Goal: Information Seeking & Learning: Learn about a topic

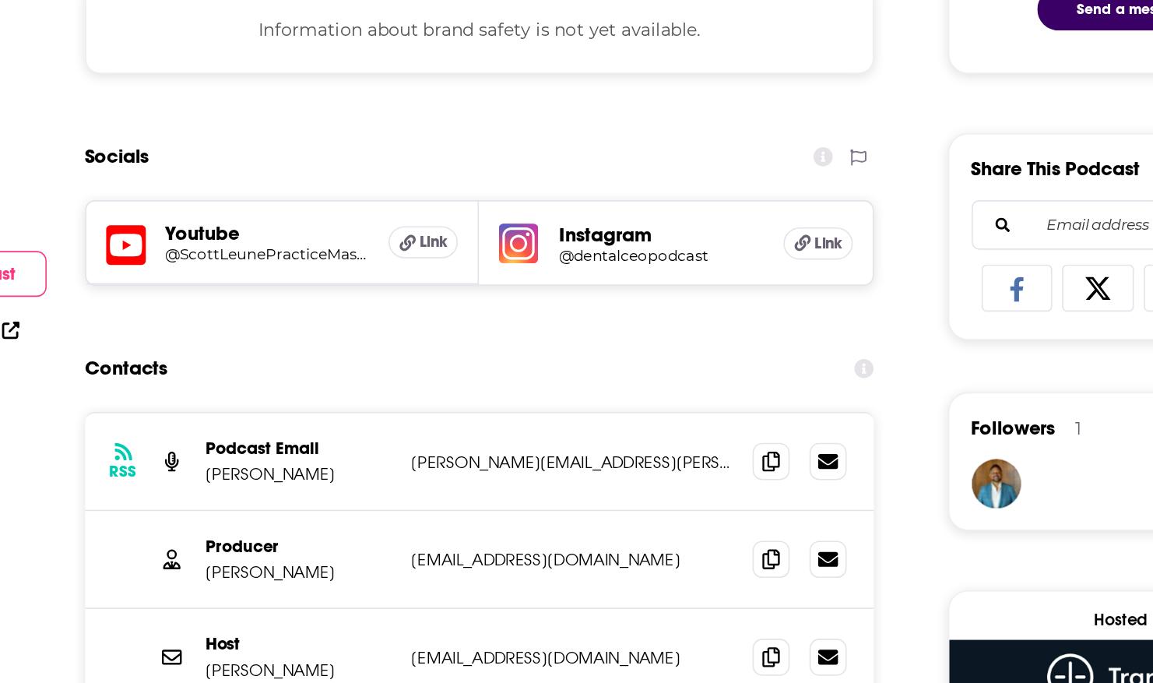
scroll to position [920, 0]
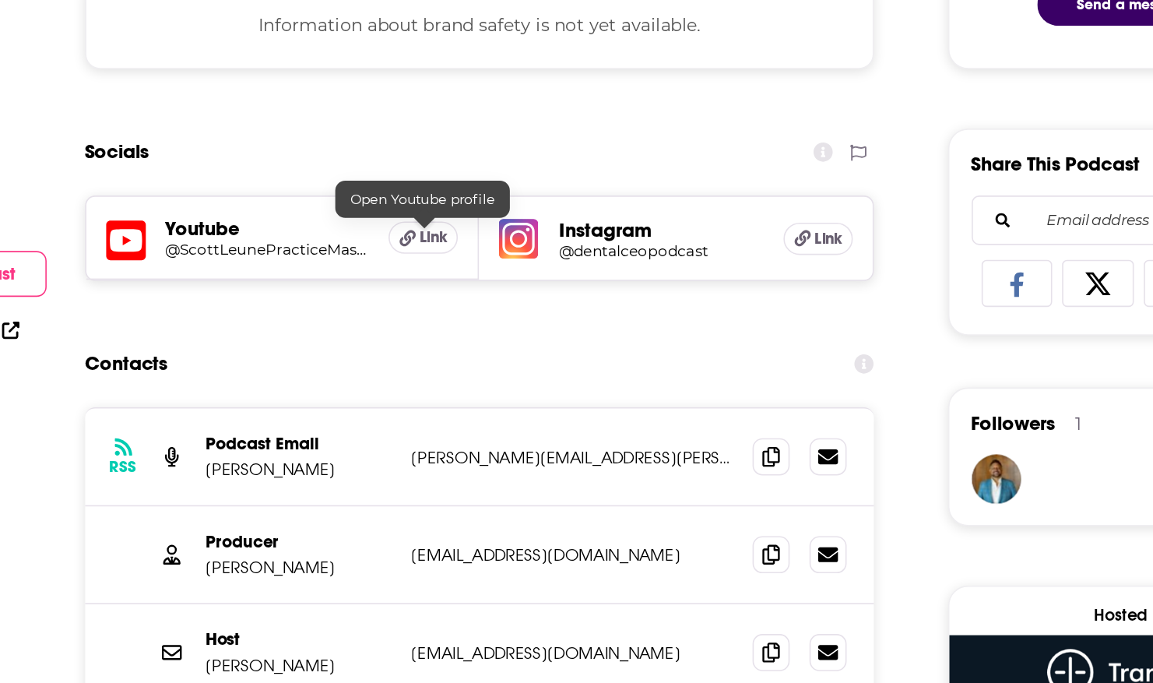
click at [476, 403] on span "Link" at bounding box center [481, 402] width 18 height 12
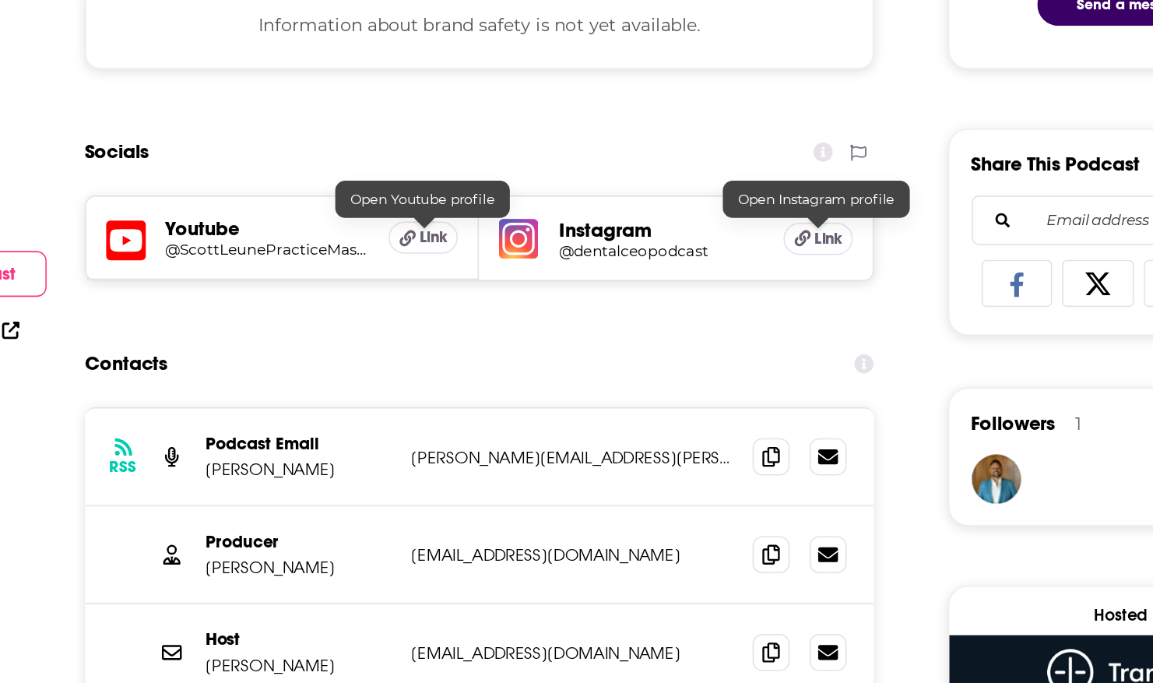
click at [711, 406] on icon at bounding box center [713, 403] width 10 height 10
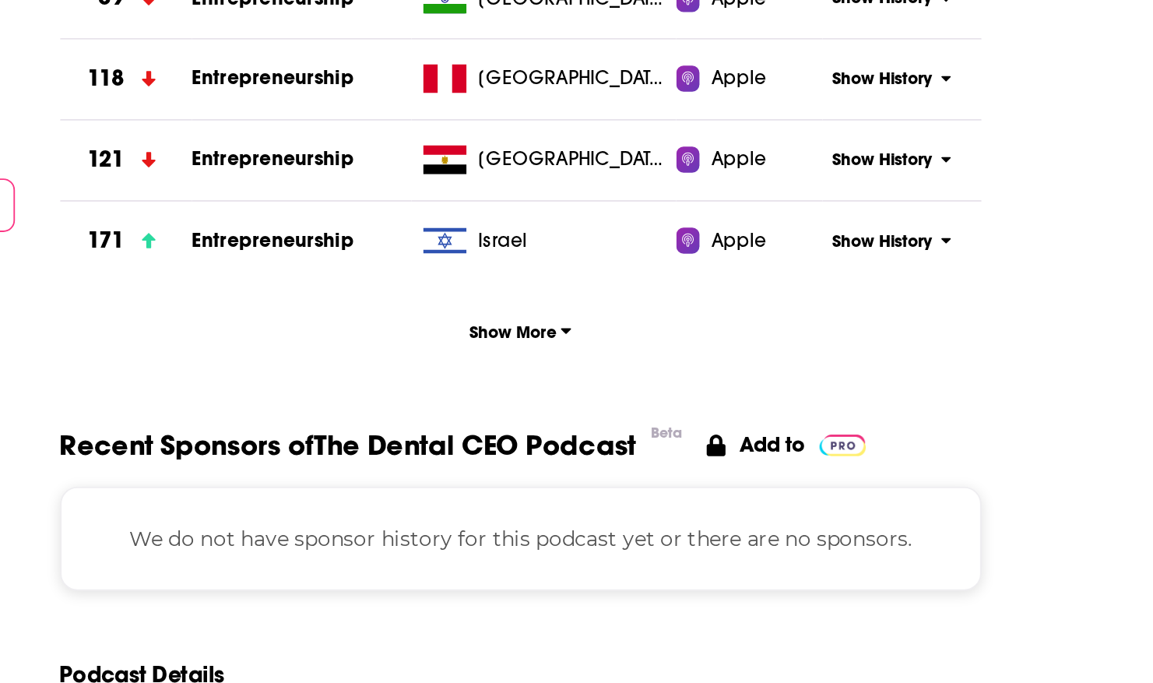
scroll to position [1631, 0]
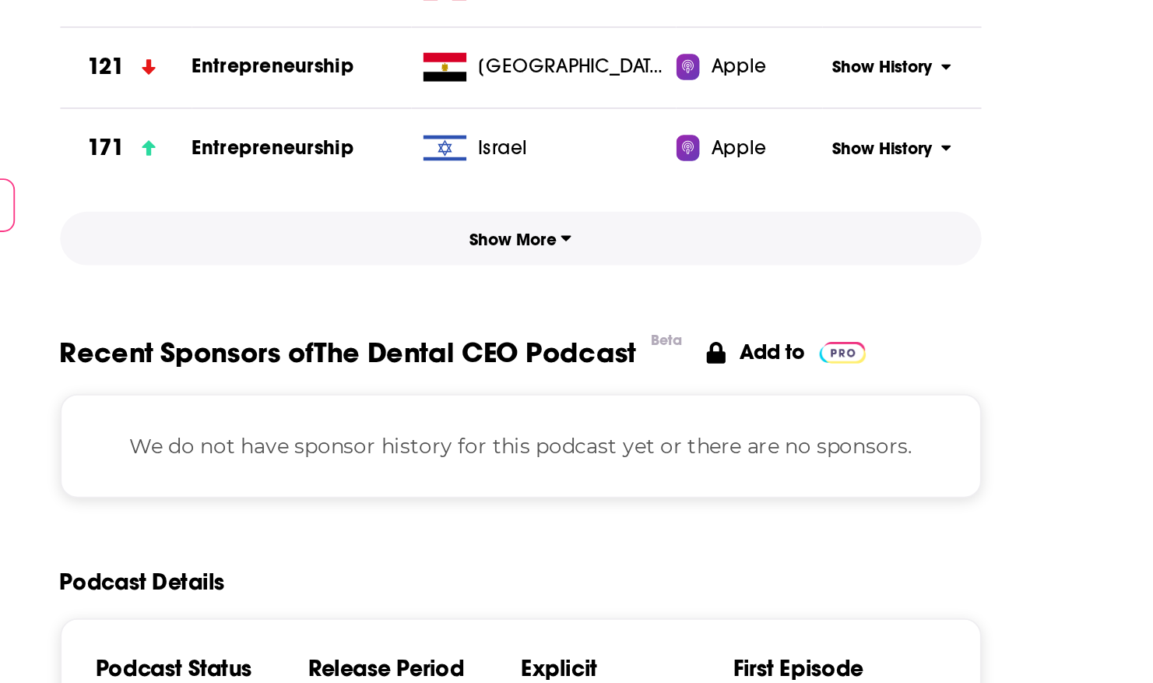
click at [530, 441] on span "Show More" at bounding box center [509, 443] width 55 height 11
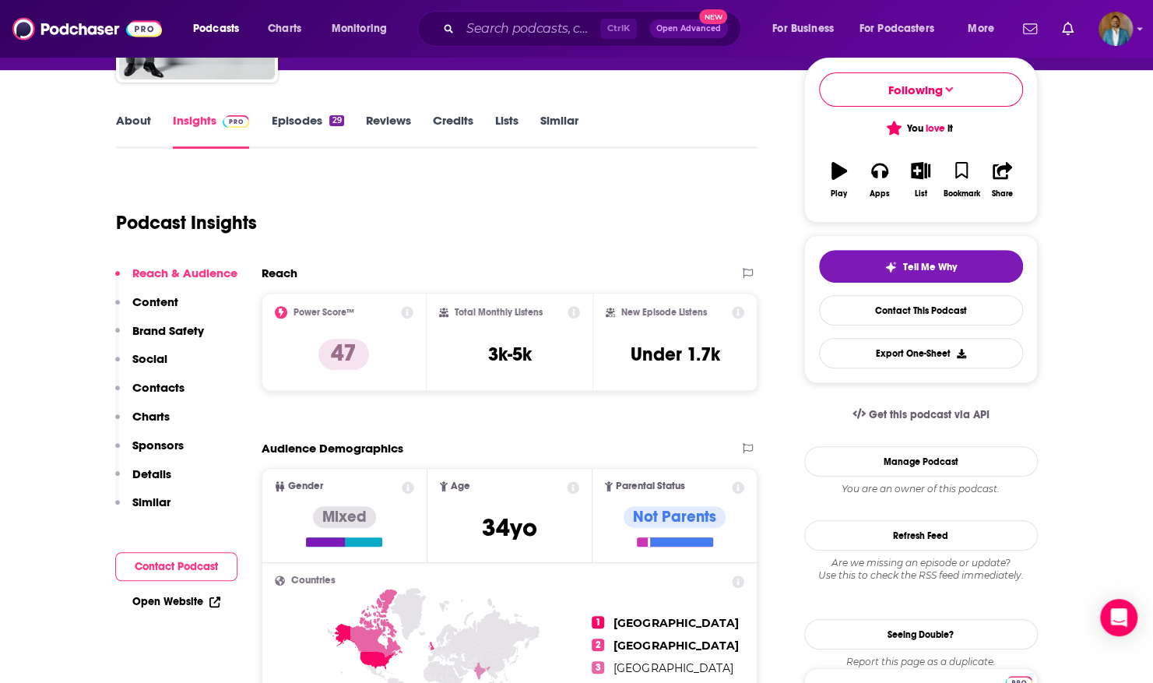
scroll to position [187, 0]
